Goal: Task Accomplishment & Management: Use online tool/utility

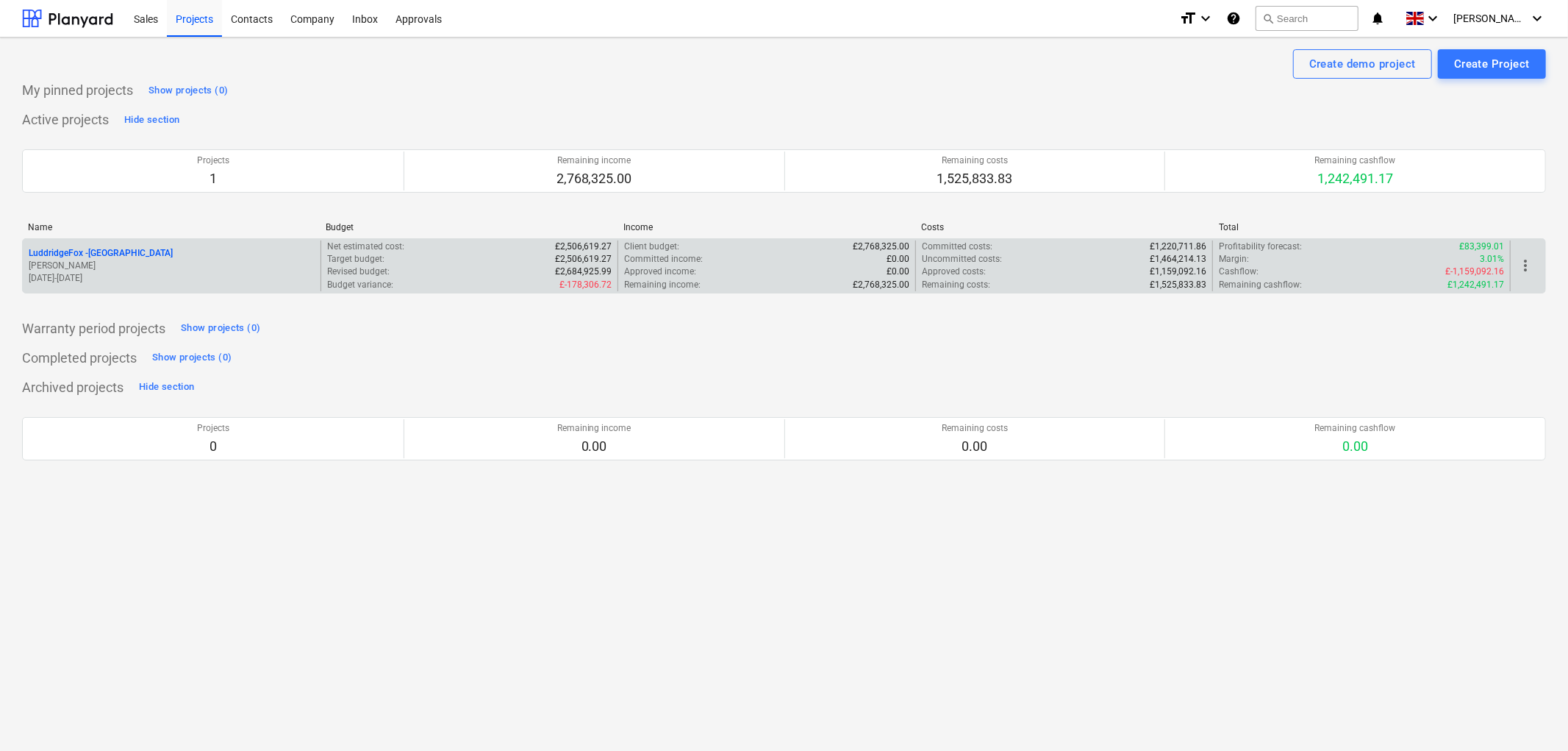
click at [101, 254] on p "LuddridgeFox - [GEOGRAPHIC_DATA]" at bounding box center [100, 253] width 144 height 13
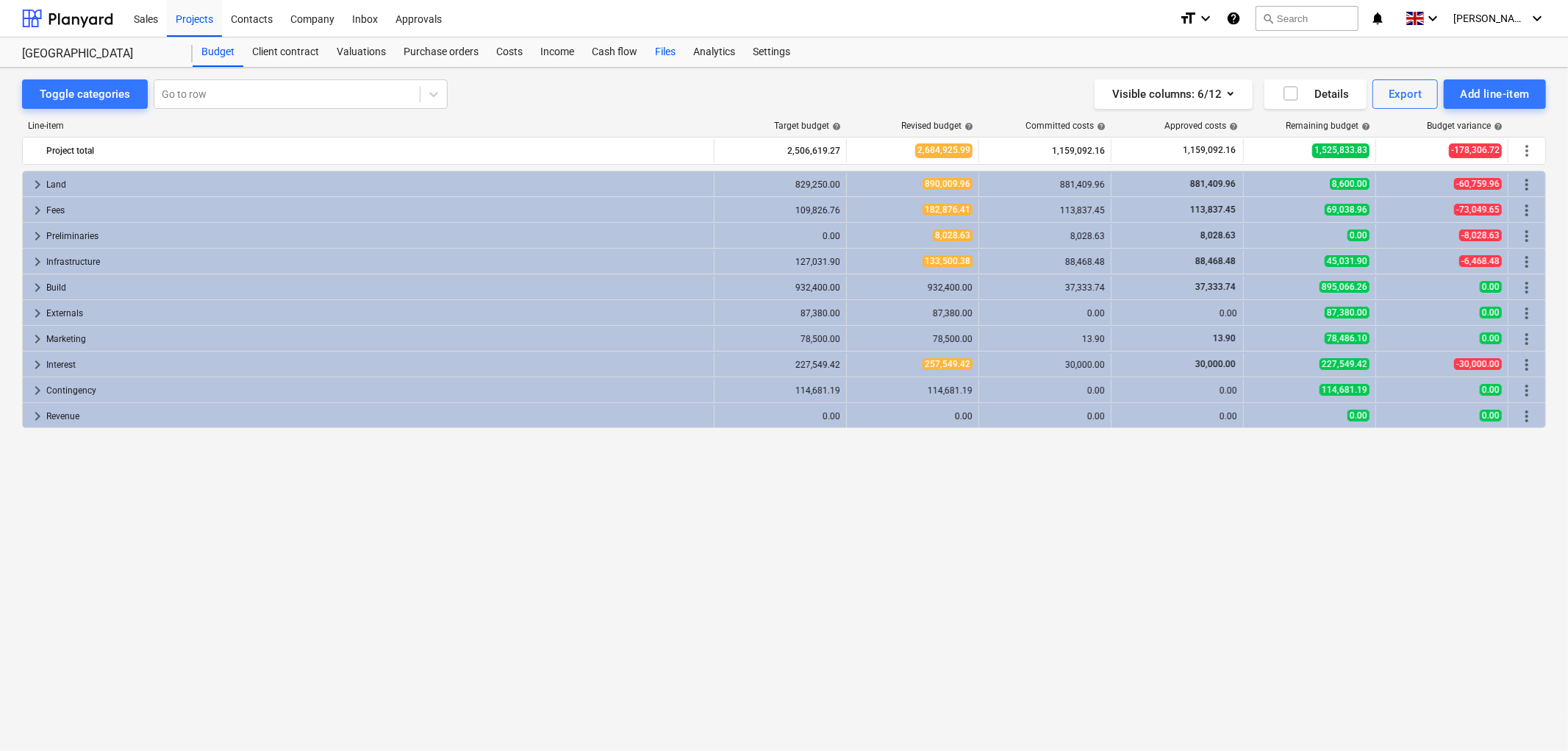
click at [671, 56] on div "Files" at bounding box center [665, 52] width 38 height 29
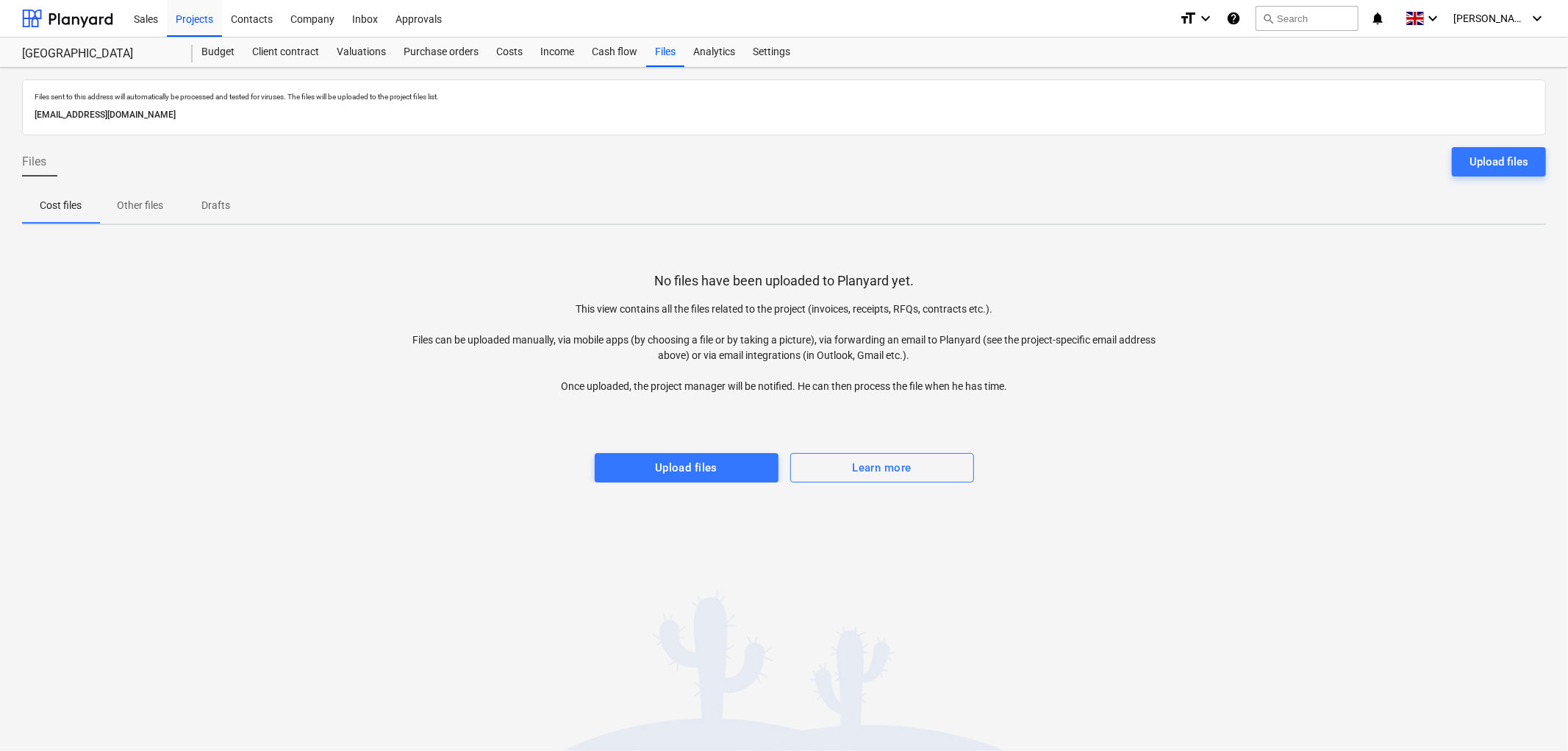
drag, startPoint x: 1502, startPoint y: 150, endPoint x: 1430, endPoint y: 171, distance: 75.0
click at [1502, 149] on button "Upload files" at bounding box center [1498, 162] width 94 height 29
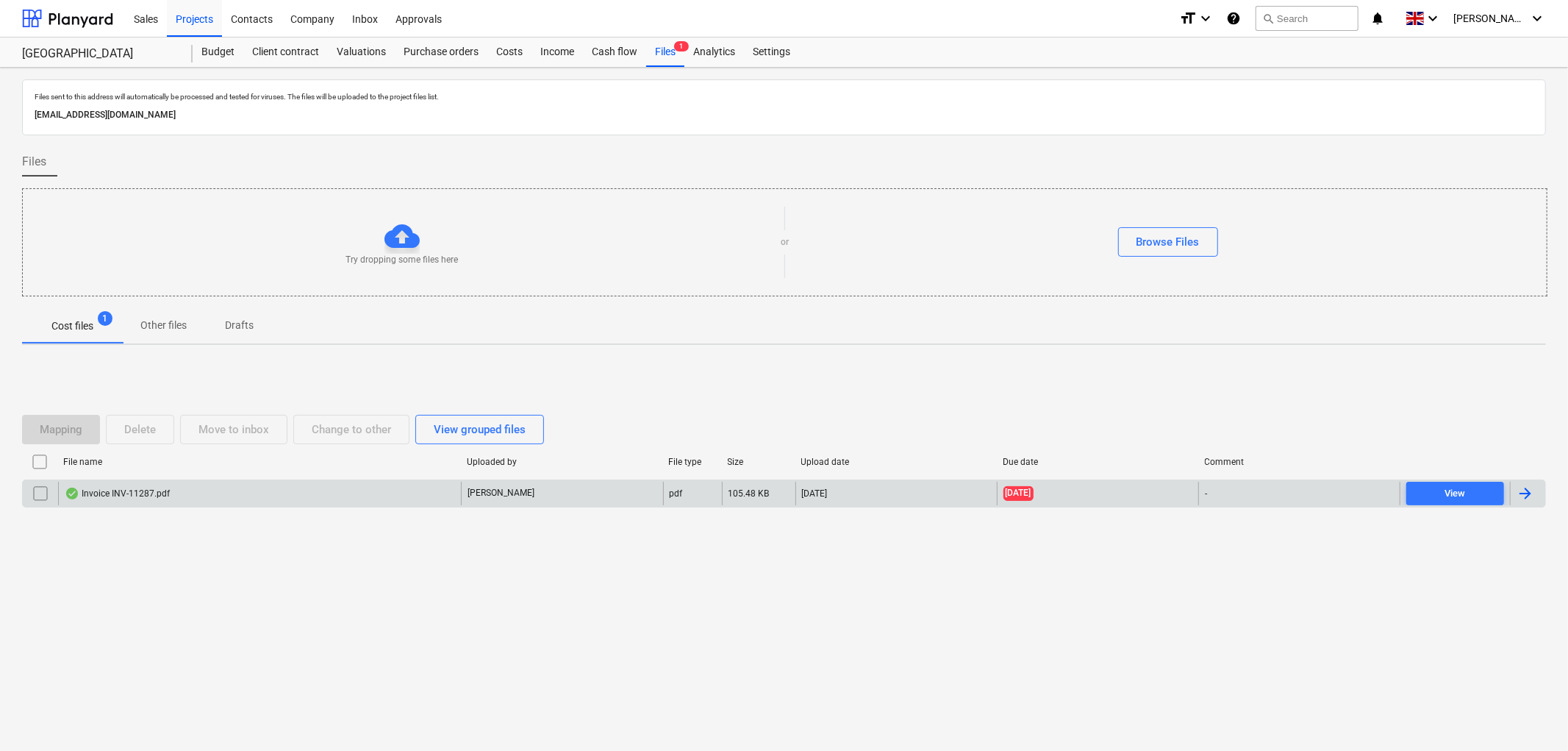
click at [96, 501] on div "Invoice INV-11287.pdf" at bounding box center [259, 493] width 403 height 24
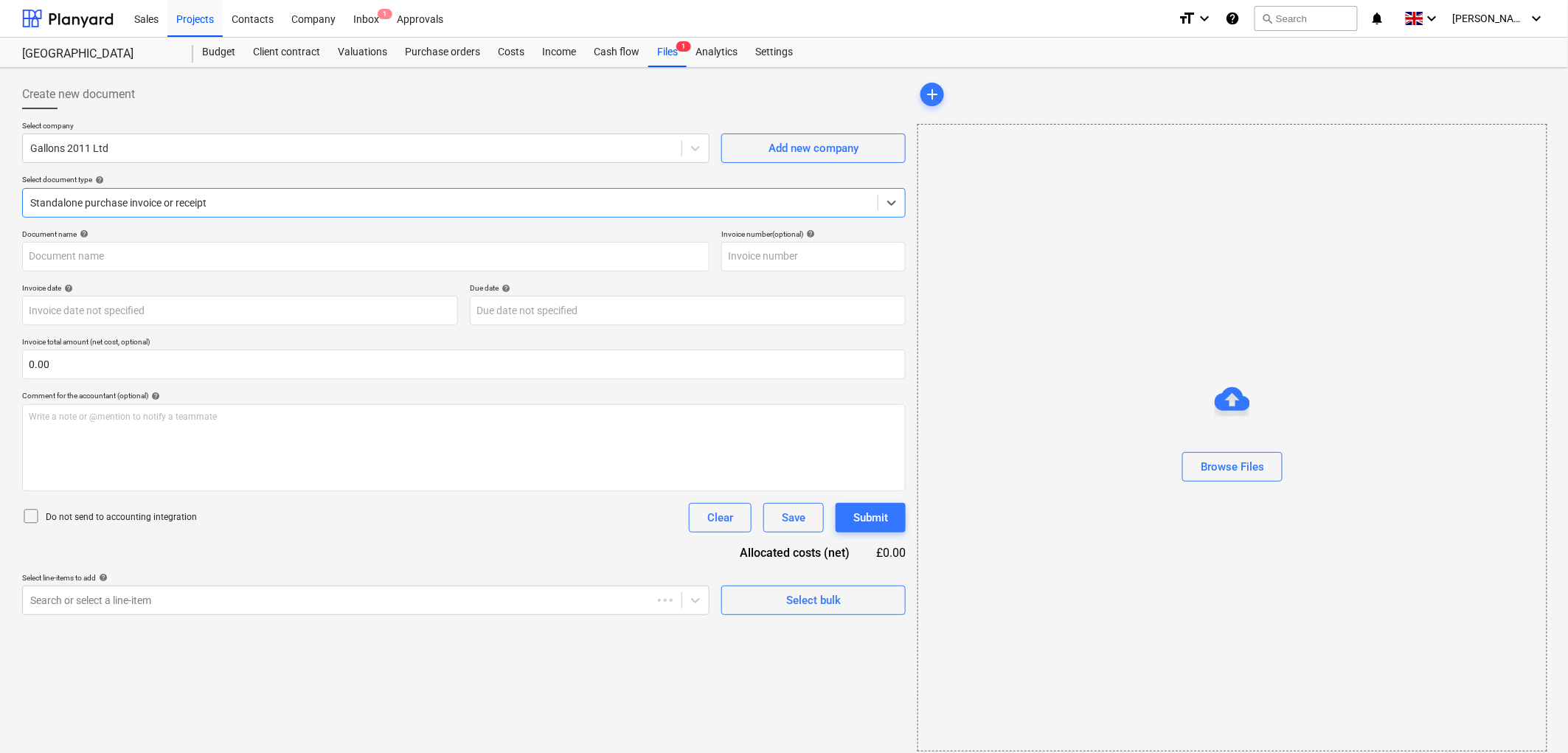
type input "INV-11287"
type input "[DATE]"
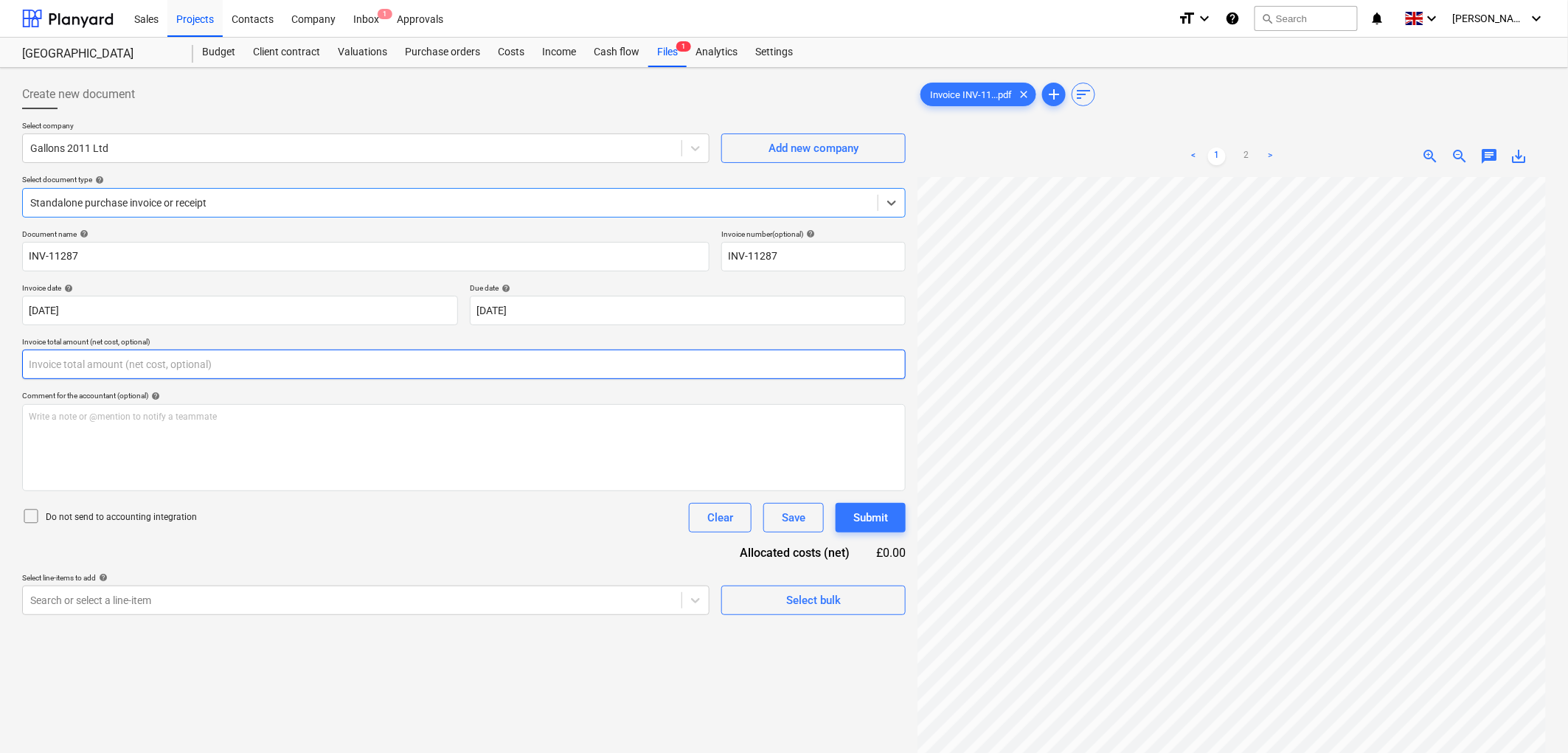
click at [119, 359] on input "text" at bounding box center [464, 364] width 884 height 29
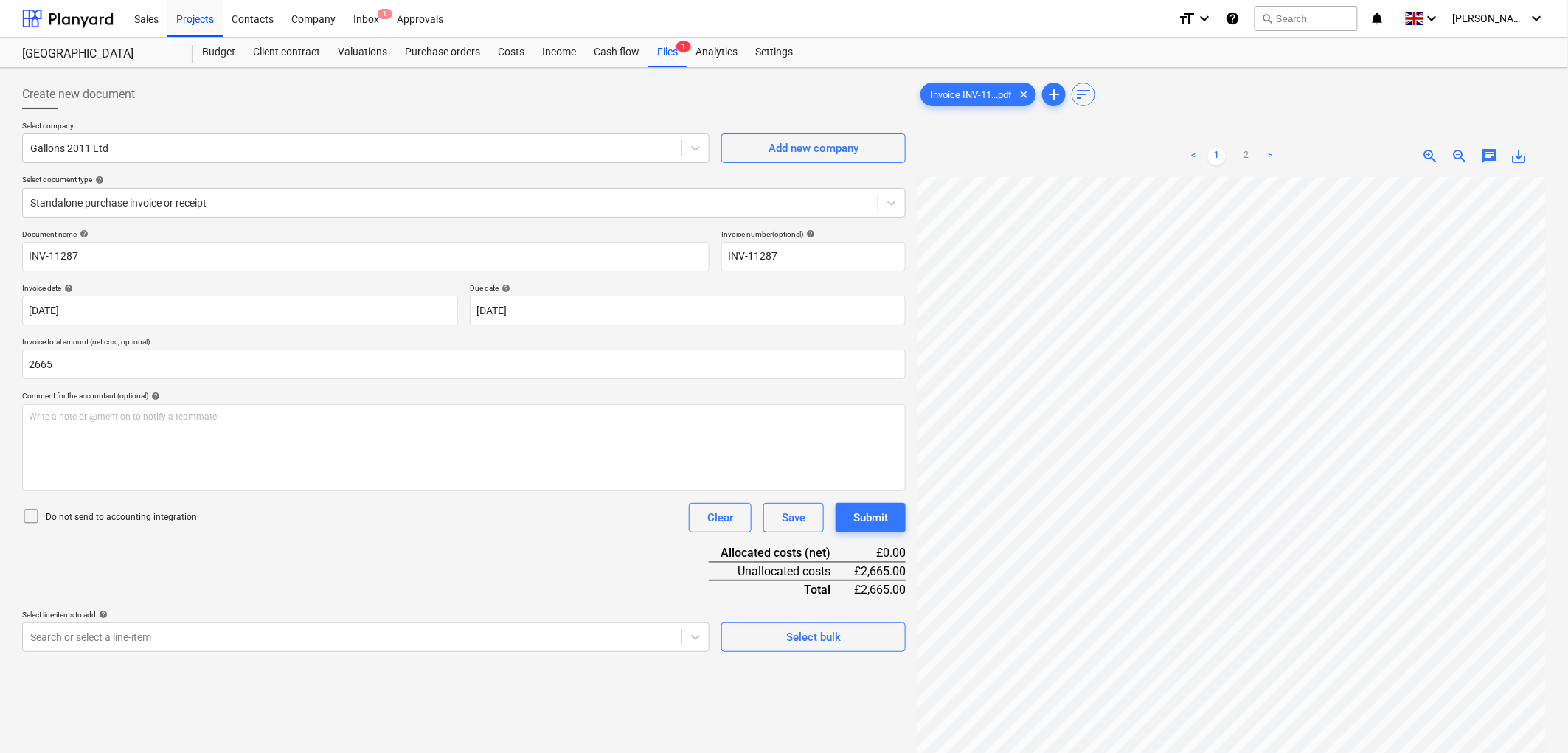
type input "2,665.00"
